Goal: Transaction & Acquisition: Register for event/course

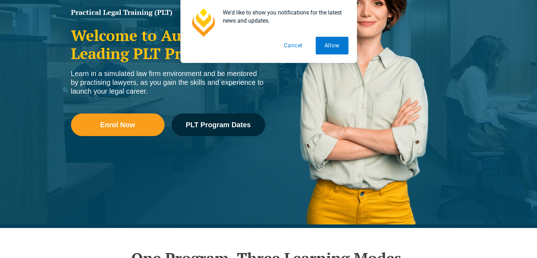
scroll to position [123, 0]
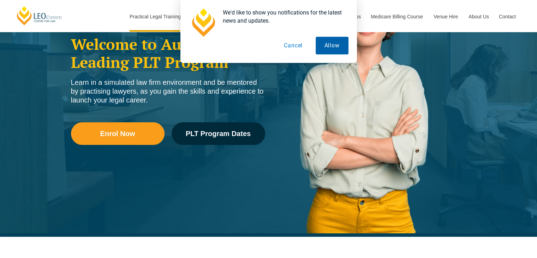
click at [341, 47] on button "Allow" at bounding box center [332, 46] width 33 height 18
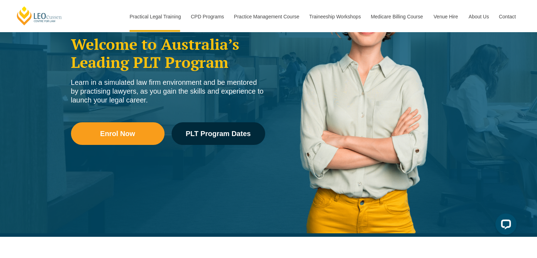
scroll to position [0, 0]
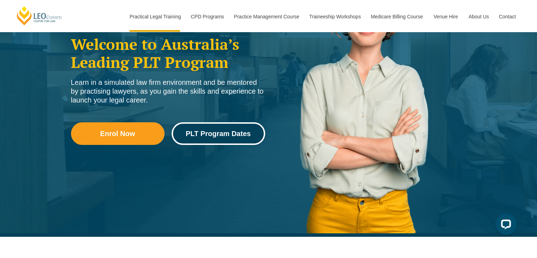
click at [209, 134] on span "PLT Program Dates" at bounding box center [218, 133] width 65 height 7
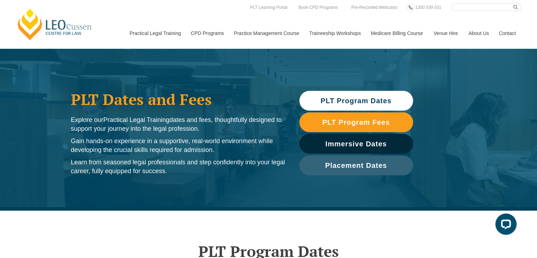
click at [355, 100] on span "PLT Program Dates" at bounding box center [356, 100] width 71 height 7
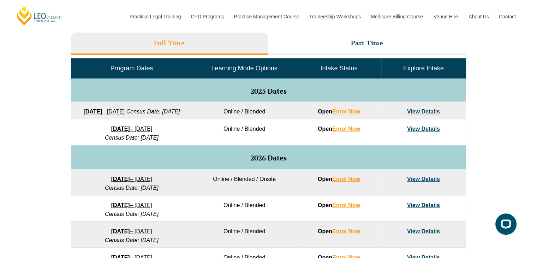
scroll to position [324, 0]
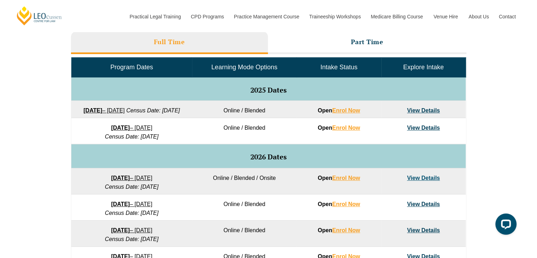
click at [153, 131] on link "8 December 2025 – 8 May 2026" at bounding box center [131, 128] width 41 height 6
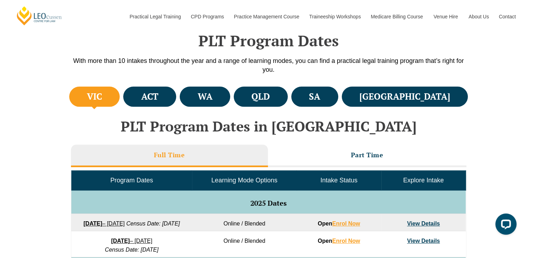
click at [102, 223] on strong "22 September 2025" at bounding box center [92, 223] width 19 height 6
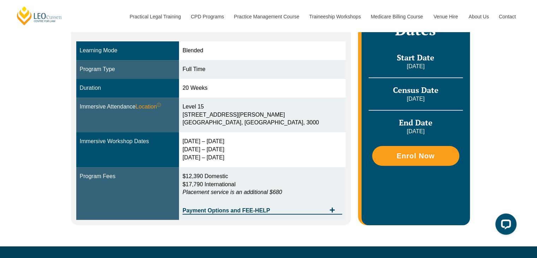
scroll to position [167, 0]
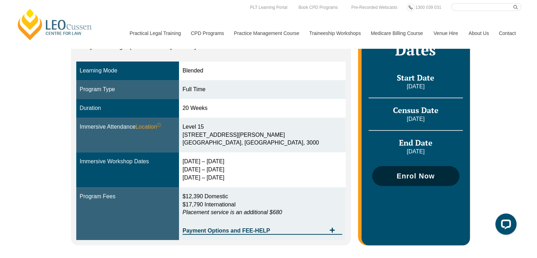
click at [407, 170] on link "Enrol Now" at bounding box center [415, 176] width 87 height 20
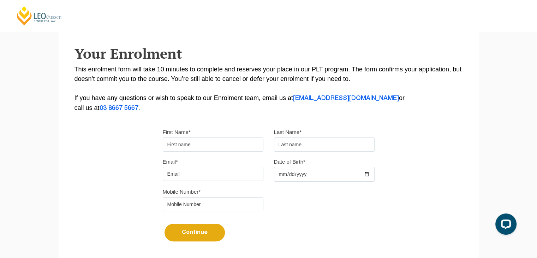
drag, startPoint x: 541, startPoint y: 51, endPoint x: 541, endPoint y: 109, distance: 58.7
click at [537, 109] on html "[PERSON_NAME] Centre for Law Search here Practical Legal Training Our Practical…" at bounding box center [268, 14] width 537 height 258
click at [238, 141] on input "First Name*" at bounding box center [213, 144] width 101 height 14
type input "[PERSON_NAME]"
click at [315, 149] on input "text" at bounding box center [324, 144] width 101 height 14
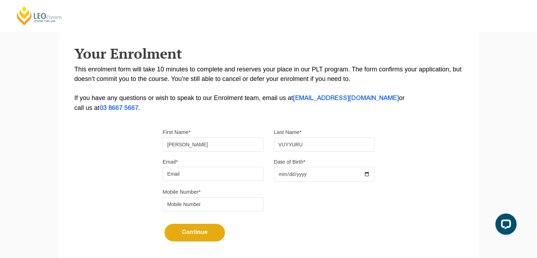
type input "VUYYURU"
click at [196, 178] on input "Email*" at bounding box center [213, 174] width 101 height 14
type input "[EMAIL_ADDRESS][DOMAIN_NAME]"
click at [215, 202] on input "tel" at bounding box center [213, 204] width 101 height 14
click at [305, 177] on input "Date of Birth*" at bounding box center [324, 174] width 101 height 15
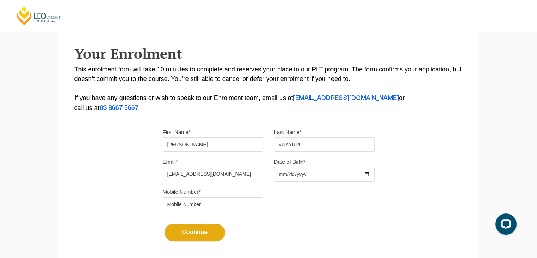
click at [283, 174] on input "Date of Birth*" at bounding box center [324, 174] width 101 height 15
type input "[DATE]"
click at [180, 200] on input "tel" at bounding box center [213, 204] width 101 height 14
type input "8"
click at [201, 232] on button "Continue" at bounding box center [195, 233] width 60 height 18
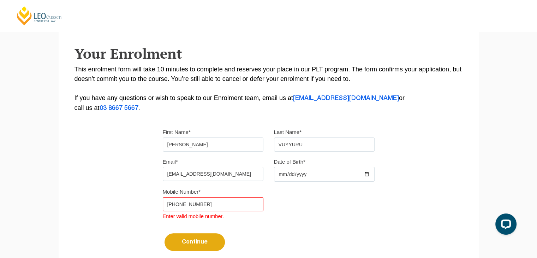
click at [172, 204] on input "[PHONE_NUMBER]" at bounding box center [213, 204] width 101 height 14
drag, startPoint x: 175, startPoint y: 205, endPoint x: 152, endPoint y: 202, distance: 23.1
click at [152, 202] on div "Please note that your information is saved on our server as you enter it. Congr…" at bounding box center [269, 106] width 420 height 324
type input "8897751851"
click at [195, 241] on button "Continue" at bounding box center [195, 242] width 60 height 18
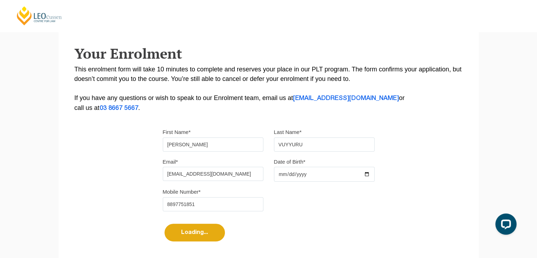
select select
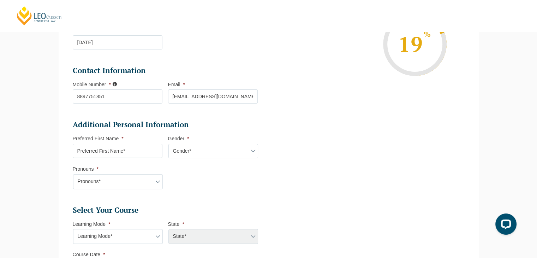
scroll to position [161, 0]
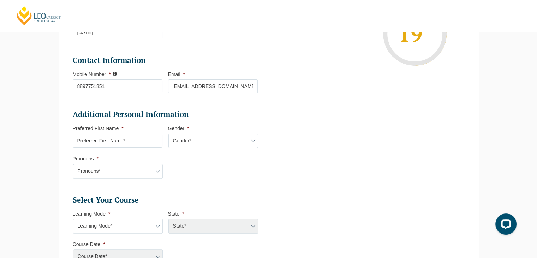
click at [141, 143] on input "Preferred First Name *" at bounding box center [118, 141] width 90 height 14
click at [137, 141] on input "Preferred First Name *" at bounding box center [118, 141] width 90 height 14
click at [124, 142] on input "Preferred First Name *" at bounding box center [118, 141] width 90 height 14
type input "m"
type input "[PERSON_NAME]"
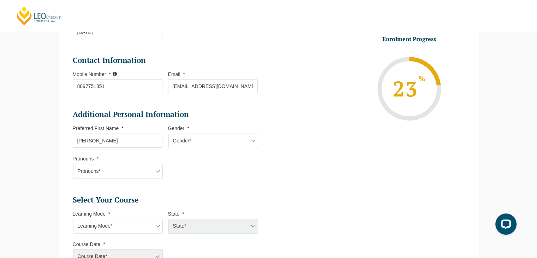
click at [122, 172] on select "Pronouns* She/Her/Hers He/Him/His They/Them/Theirs Other Prefer not to disclose" at bounding box center [118, 171] width 90 height 15
select select "She/Her/Hers"
click at [73, 164] on select "Pronouns* She/Her/Hers He/Him/His They/Them/Theirs Other Prefer not to disclose" at bounding box center [118, 171] width 90 height 15
click at [193, 143] on select "Gender* [DEMOGRAPHIC_DATA] [DEMOGRAPHIC_DATA] [DEMOGRAPHIC_DATA] [DEMOGRAPHIC_D…" at bounding box center [214, 141] width 90 height 15
select select "[DEMOGRAPHIC_DATA]"
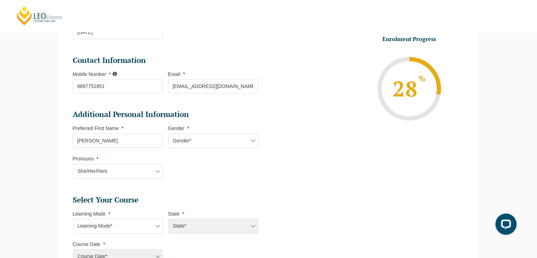
click at [169, 134] on select "Gender* [DEMOGRAPHIC_DATA] [DEMOGRAPHIC_DATA] [DEMOGRAPHIC_DATA] [DEMOGRAPHIC_D…" at bounding box center [214, 141] width 90 height 15
click at [151, 228] on select "Learning Mode* Online Full Time Learning Online Part Time Learning Blended Full…" at bounding box center [118, 226] width 90 height 15
select select "Online Full Time Learning"
click at [73, 219] on select "Learning Mode* Online Full Time Learning Online Part Time Learning Blended Full…" at bounding box center [118, 226] width 90 height 15
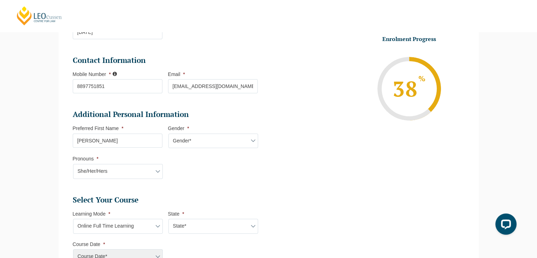
click at [236, 224] on select "State* National ([GEOGRAPHIC_DATA]/[GEOGRAPHIC_DATA], [GEOGRAPHIC_DATA], [GEOGR…" at bounding box center [214, 226] width 90 height 15
select select "National ([GEOGRAPHIC_DATA]/[GEOGRAPHIC_DATA], [GEOGRAPHIC_DATA], [GEOGRAPHIC_D…"
click at [169, 219] on select "State* National ([GEOGRAPHIC_DATA]/[GEOGRAPHIC_DATA], [GEOGRAPHIC_DATA], [GEOGR…" at bounding box center [214, 226] width 90 height 15
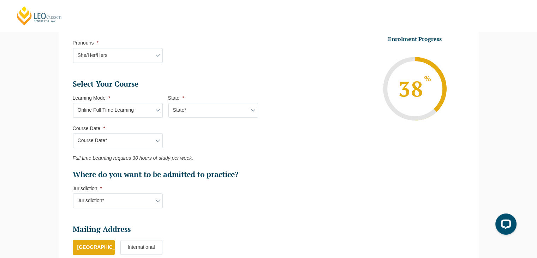
scroll to position [290, 0]
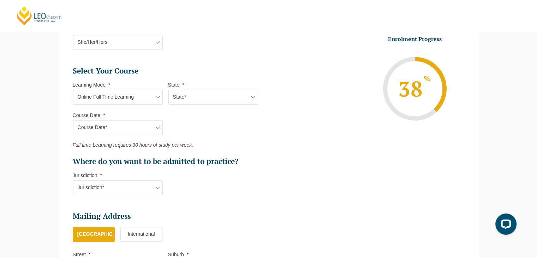
click at [152, 128] on select "Course Date* [DATE] ([DATE] to [DATE]) [DATE] ([DATE] to [DATE]) [DATE] ([DATE]…" at bounding box center [118, 127] width 90 height 15
select select "[DATE] ([DATE] to [DATE])"
click at [73, 120] on select "Course Date* [DATE] ([DATE] to [DATE]) [DATE] ([DATE] to [DATE]) [DATE] ([DATE]…" at bounding box center [118, 127] width 90 height 15
type input "Intake [DATE] FT"
type input "Practical Legal Training (NAT)"
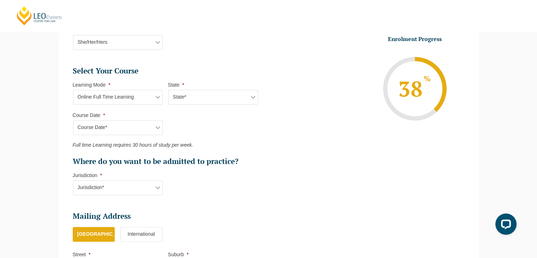
select select "NAT PLT (SEP) 2025 Full Time Online"
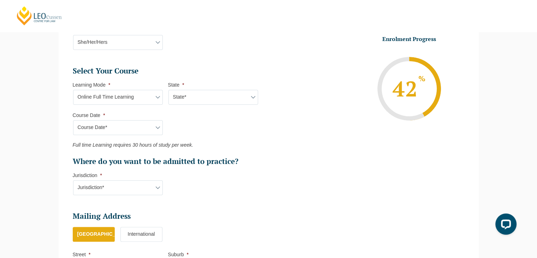
click at [148, 185] on select "Jurisdiction* VIC [GEOGRAPHIC_DATA]/[GEOGRAPHIC_DATA] SA [GEOGRAPHIC_DATA] [GEO…" at bounding box center [118, 187] width 90 height 15
select select "WA"
click at [73, 180] on select "Jurisdiction* VIC [GEOGRAPHIC_DATA]/[GEOGRAPHIC_DATA] SA [GEOGRAPHIC_DATA] [GEO…" at bounding box center [118, 187] width 90 height 15
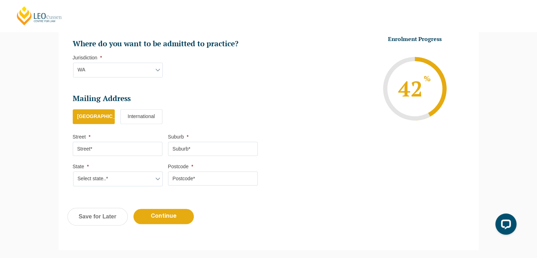
scroll to position [417, 0]
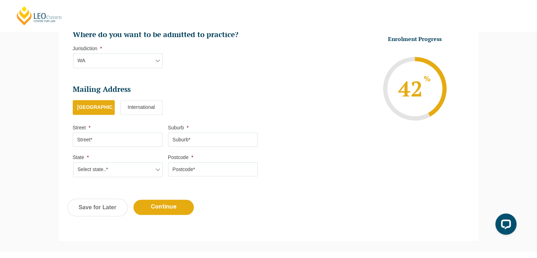
click at [140, 108] on label "International" at bounding box center [141, 107] width 42 height 15
click at [0, 0] on input "International" at bounding box center [0, 0] width 0 height 0
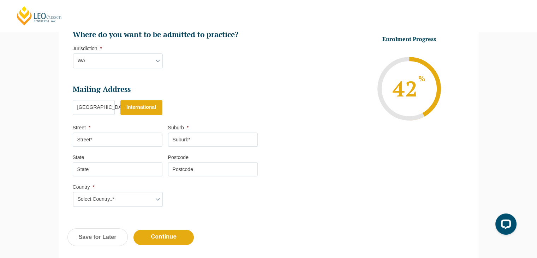
click at [134, 139] on input "Street *" at bounding box center [118, 139] width 90 height 14
type input "[PERSON_NAME] APPARTMENT FLST NO S1 WEST MARREDPALLY SECUNDERABAD"
click at [209, 140] on input "Suburb *" at bounding box center [213, 139] width 90 height 14
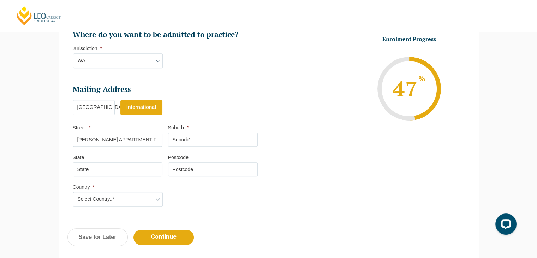
click at [209, 139] on input "Suburb *" at bounding box center [213, 139] width 90 height 14
type input "[GEOGRAPHIC_DATA]"
click at [109, 170] on input "State" at bounding box center [118, 169] width 90 height 14
type input "TELANGANA"
click at [194, 173] on input "Postcode" at bounding box center [213, 169] width 90 height 14
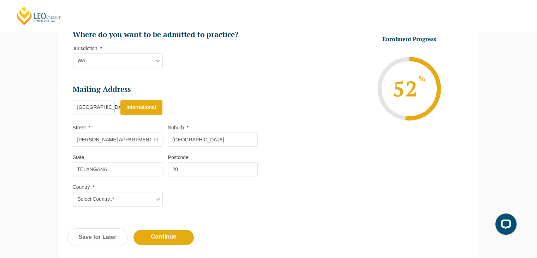
type input "2"
type input "500026"
click at [143, 199] on select "Select Country..* [GEOGRAPHIC_DATA] [GEOGRAPHIC_DATA] [GEOGRAPHIC_DATA] [GEOGRA…" at bounding box center [118, 199] width 90 height 15
select select "[GEOGRAPHIC_DATA]"
click at [73, 192] on select "Select Country..* [GEOGRAPHIC_DATA] [GEOGRAPHIC_DATA] [GEOGRAPHIC_DATA] [GEOGRA…" at bounding box center [118, 199] width 90 height 15
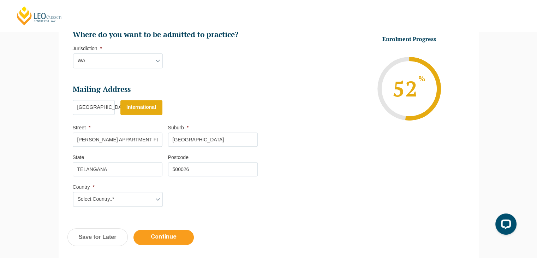
click at [161, 238] on input "Continue" at bounding box center [164, 237] width 60 height 15
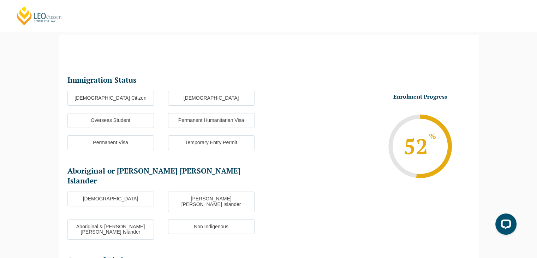
scroll to position [61, 0]
click at [112, 121] on label "Overseas Student" at bounding box center [110, 120] width 87 height 15
click at [0, 0] on input "Overseas Student" at bounding box center [0, 0] width 0 height 0
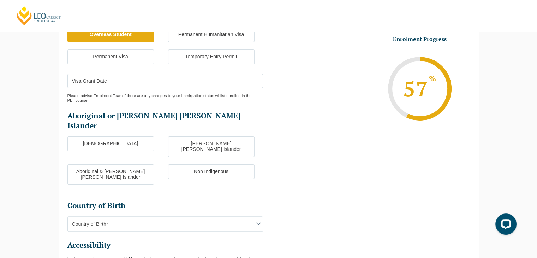
scroll to position [164, 0]
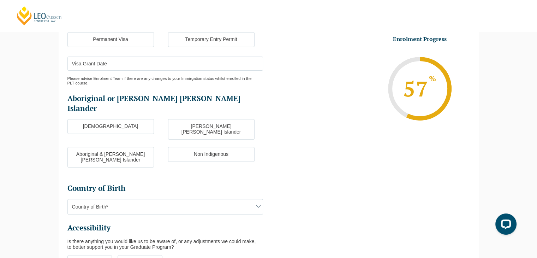
click at [214, 147] on label "Non Indigenous" at bounding box center [211, 154] width 87 height 15
click at [0, 0] on input "Non Indigenous" at bounding box center [0, 0] width 0 height 0
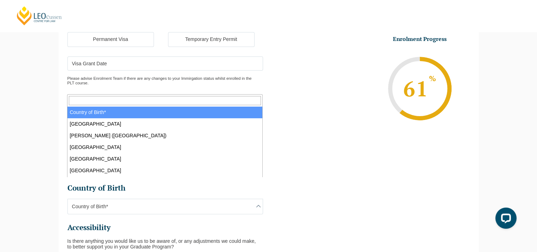
click at [220, 199] on span "Country of Birth*" at bounding box center [165, 206] width 195 height 15
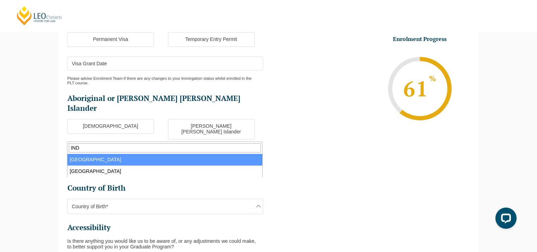
type input "IND"
select select "India 7103"
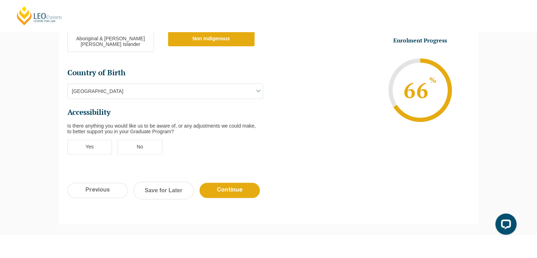
scroll to position [283, 0]
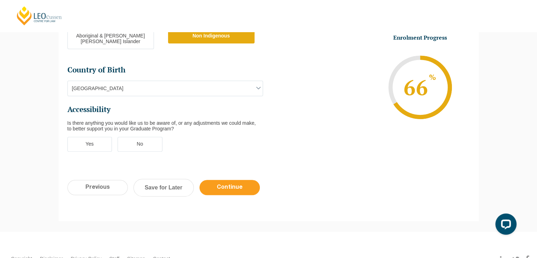
click at [217, 180] on input "Continue" at bounding box center [230, 187] width 60 height 15
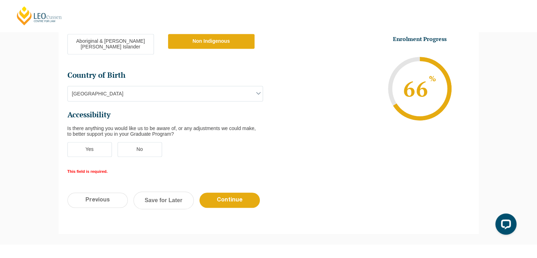
scroll to position [318, 0]
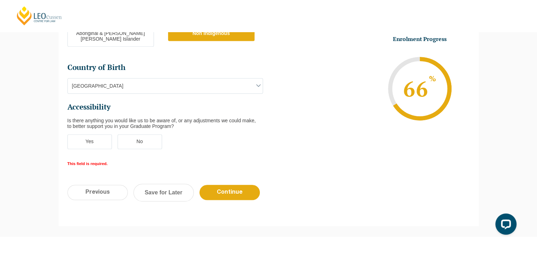
click at [138, 134] on label "No" at bounding box center [140, 141] width 45 height 15
click at [0, 0] on input "No" at bounding box center [0, 0] width 0 height 0
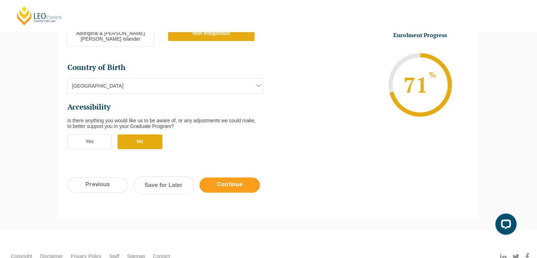
click at [249, 177] on input "Continue" at bounding box center [230, 184] width 60 height 15
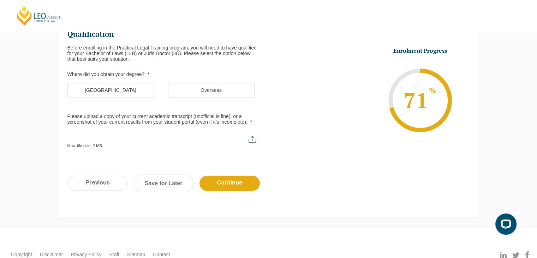
scroll to position [61, 0]
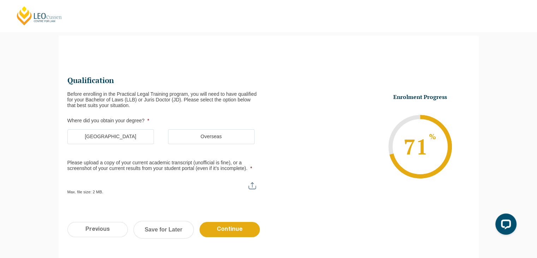
click at [202, 137] on label "Overseas" at bounding box center [211, 136] width 87 height 15
click at [0, 0] on input "Overseas" at bounding box center [0, 0] width 0 height 0
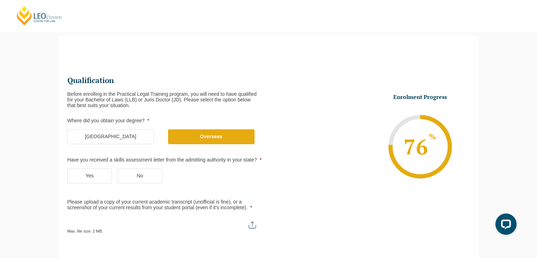
click at [137, 176] on label "No" at bounding box center [140, 176] width 45 height 15
click at [0, 0] on input "No" at bounding box center [0, 0] width 0 height 0
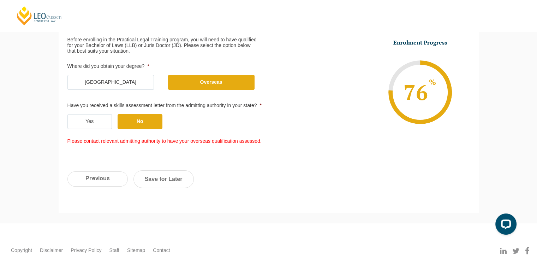
scroll to position [116, 0]
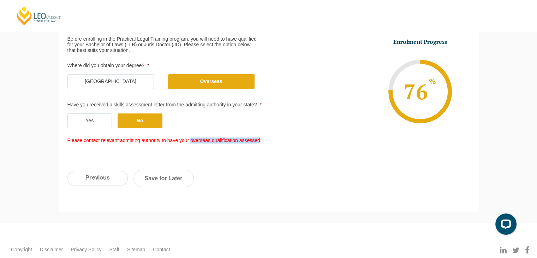
drag, startPoint x: 190, startPoint y: 140, endPoint x: 261, endPoint y: 142, distance: 70.3
click at [261, 142] on li "Please contact relevant admitting authority to have your overseas qualification…" at bounding box center [167, 141] width 201 height 6
copy li "overseas qualification assessed"
click at [167, 178] on link "Save for Later" at bounding box center [164, 179] width 60 height 18
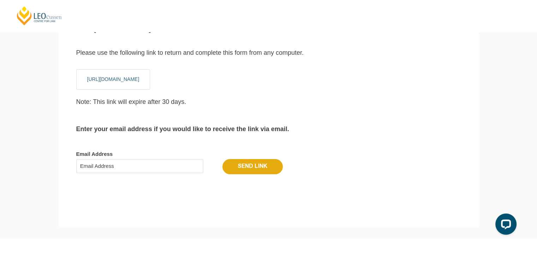
scroll to position [24, 0]
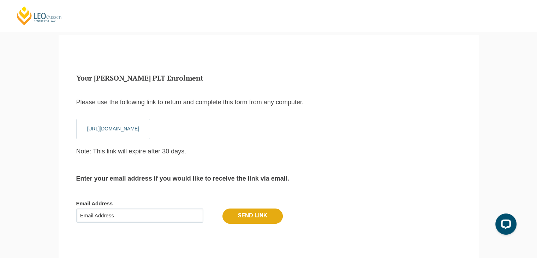
click at [144, 217] on input "Email Address" at bounding box center [139, 215] width 127 height 14
type input "[EMAIL_ADDRESS][DOMAIN_NAME]"
click at [256, 214] on input "Send Link" at bounding box center [253, 215] width 60 height 15
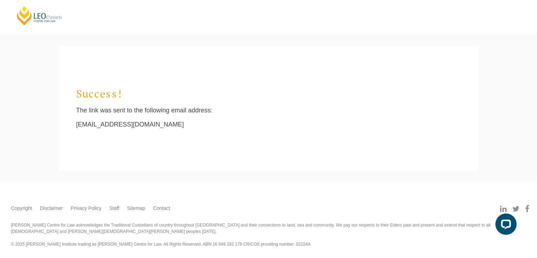
scroll to position [13, 0]
